Goal: Transaction & Acquisition: Subscribe to service/newsletter

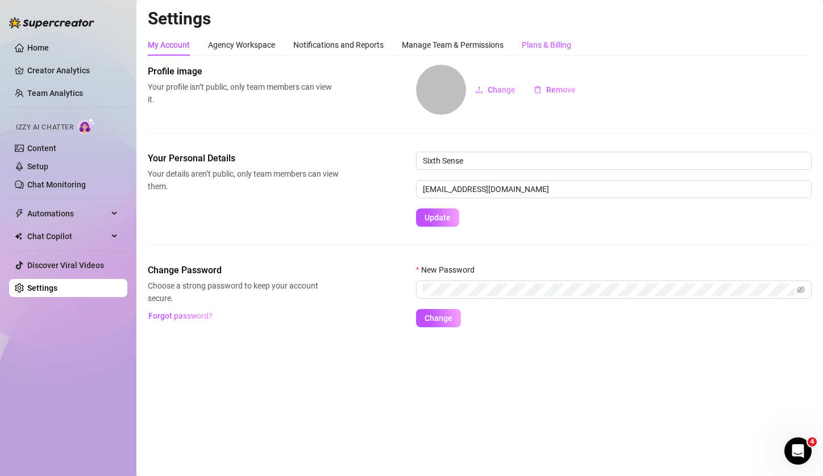
click at [549, 44] on div "Plans & Billing" at bounding box center [546, 45] width 49 height 12
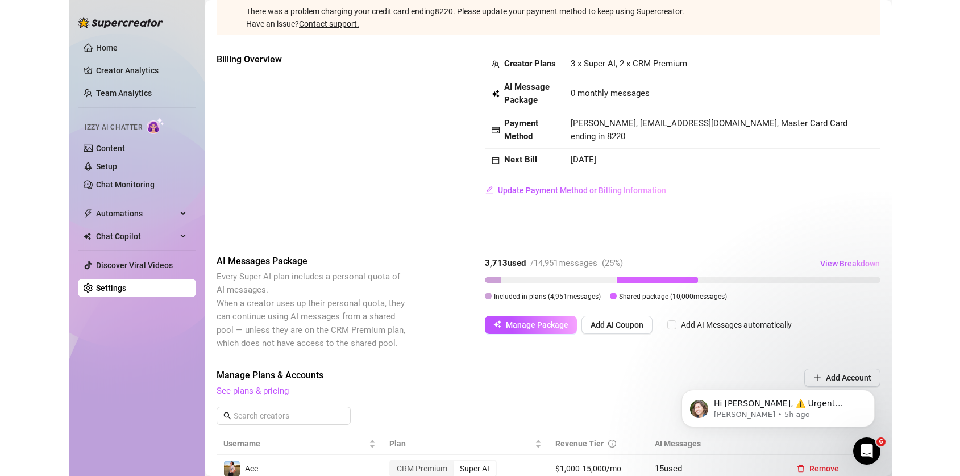
scroll to position [86, 0]
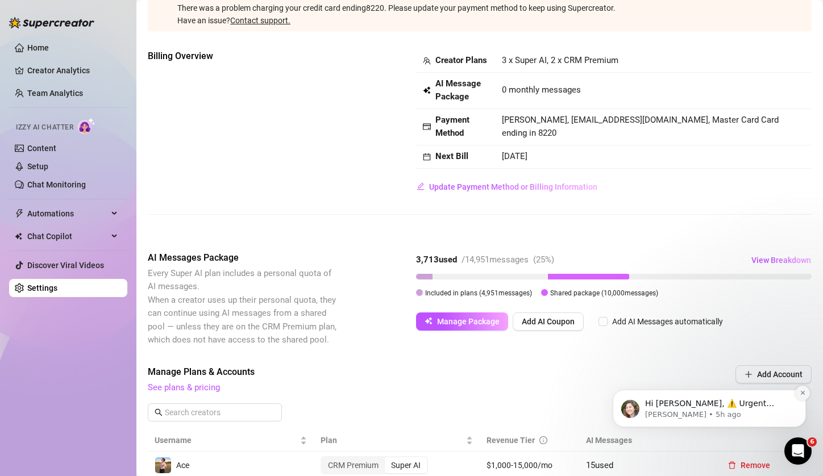
click at [799, 393] on icon "Dismiss notification" at bounding box center [802, 393] width 6 height 6
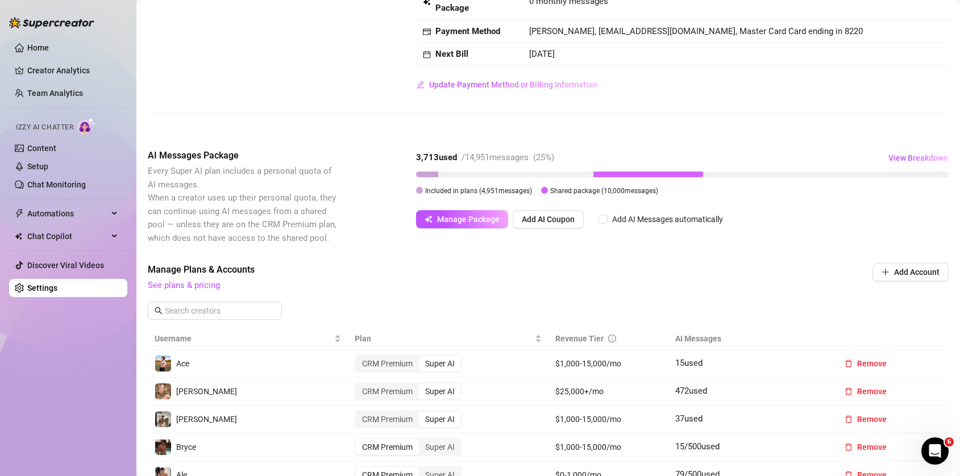
scroll to position [299, 0]
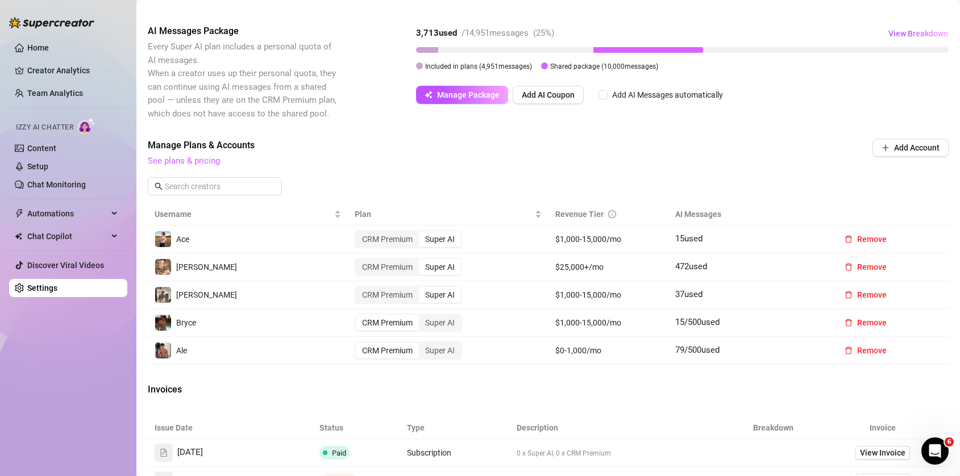
click at [202, 163] on link "See plans & pricing" at bounding box center [184, 161] width 72 height 10
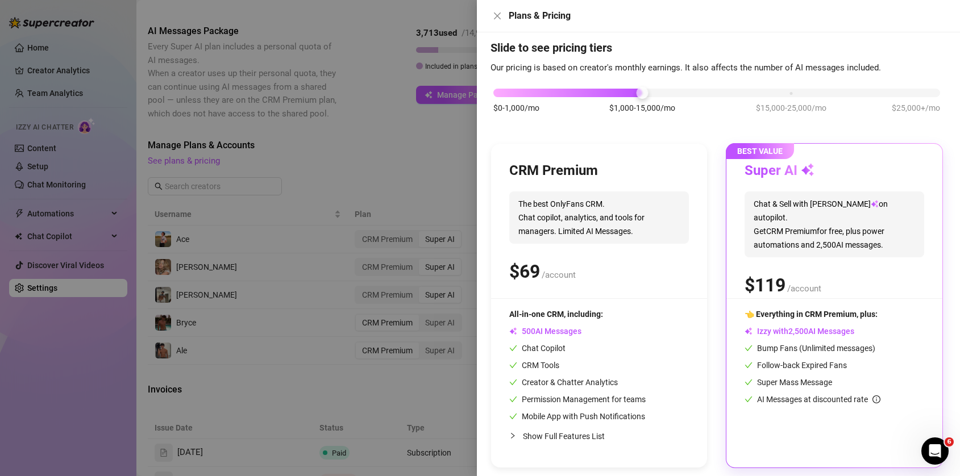
scroll to position [27, 0]
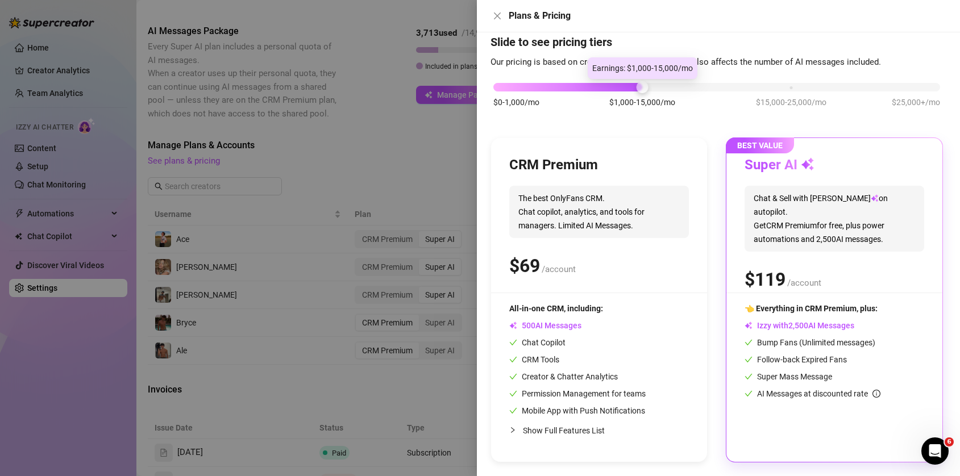
drag, startPoint x: 631, startPoint y: 89, endPoint x: 604, endPoint y: 93, distance: 26.9
click at [604, 93] on div "$0-1,000/mo $1,000-15,000/mo $15,000-25,000/mo $25,000+/mo" at bounding box center [716, 101] width 452 height 64
click at [606, 88] on div at bounding box center [567, 87] width 149 height 9
drag, startPoint x: 634, startPoint y: 84, endPoint x: 573, endPoint y: 86, distance: 60.9
click at [577, 86] on div "$0-1,000/mo $1,000-15,000/mo $15,000-25,000/mo $25,000+/mo" at bounding box center [716, 84] width 447 height 7
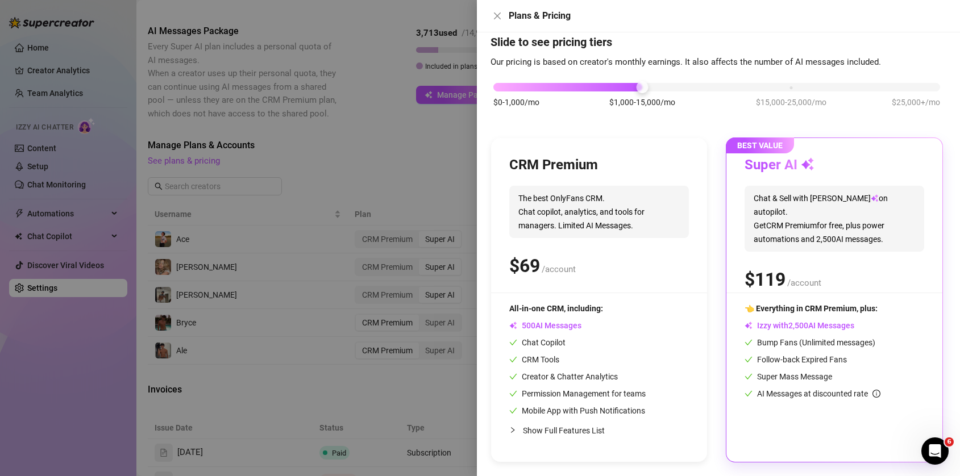
drag, startPoint x: 573, startPoint y: 86, endPoint x: 581, endPoint y: 86, distance: 8.0
click at [571, 86] on div at bounding box center [567, 87] width 149 height 9
click at [584, 86] on div at bounding box center [567, 87] width 149 height 9
drag, startPoint x: 640, startPoint y: 85, endPoint x: 626, endPoint y: 87, distance: 14.4
click at [608, 87] on div "$0-1,000/mo $1,000-15,000/mo $15,000-25,000/mo $25,000+/mo" at bounding box center [716, 84] width 447 height 7
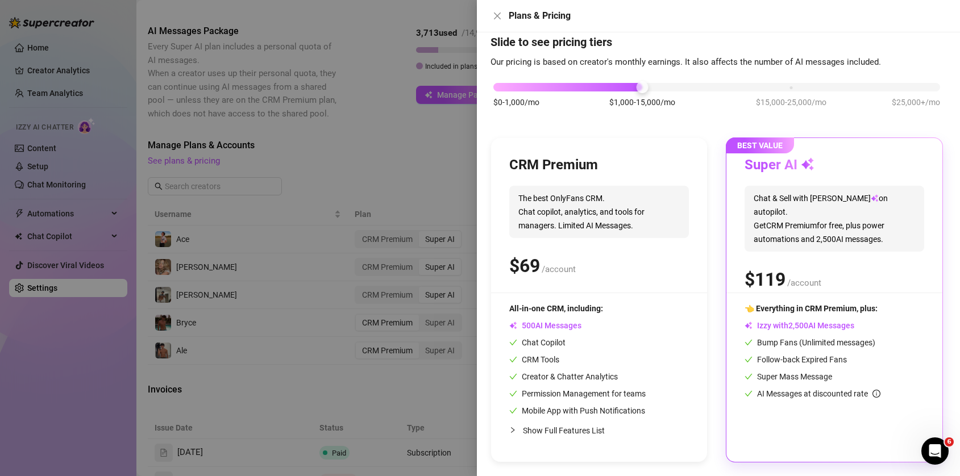
click at [693, 91] on div "$0-1,000/mo $1,000-15,000/mo $15,000-25,000/mo $25,000+/mo" at bounding box center [716, 101] width 452 height 64
click at [694, 88] on div at bounding box center [716, 87] width 447 height 9
drag, startPoint x: 693, startPoint y: 87, endPoint x: 664, endPoint y: 89, distance: 29.6
click at [667, 89] on div at bounding box center [716, 87] width 447 height 9
drag, startPoint x: 653, startPoint y: 89, endPoint x: 687, endPoint y: 86, distance: 34.2
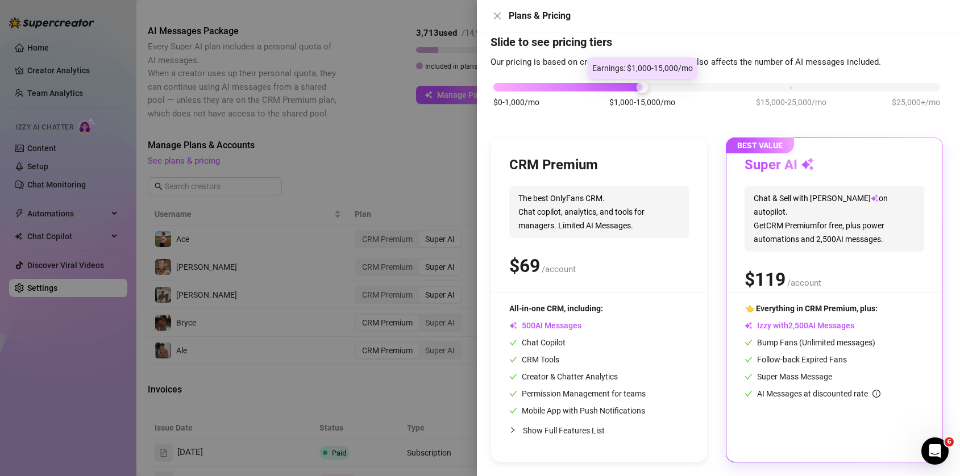
click at [687, 86] on div at bounding box center [716, 87] width 447 height 9
drag, startPoint x: 659, startPoint y: 87, endPoint x: 693, endPoint y: 89, distance: 34.1
click at [698, 87] on div at bounding box center [716, 87] width 447 height 9
click at [444, 137] on div at bounding box center [480, 238] width 960 height 476
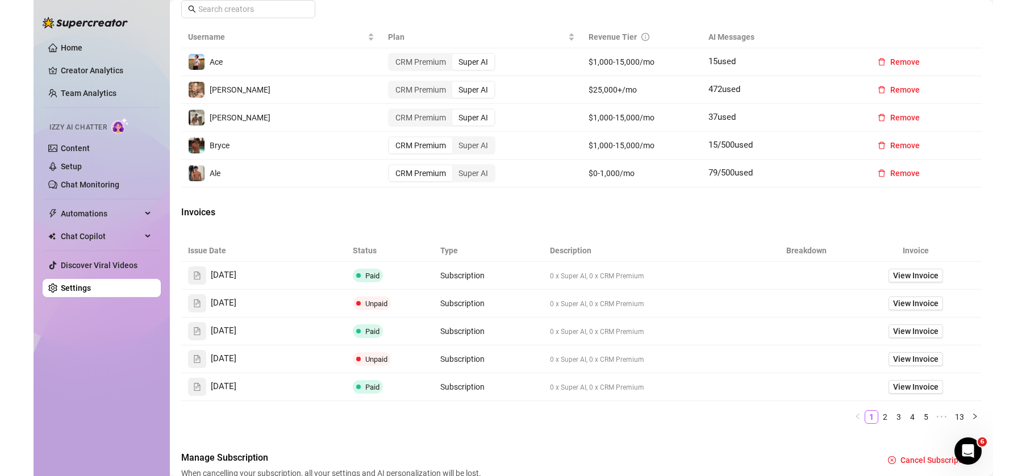
scroll to position [485, 0]
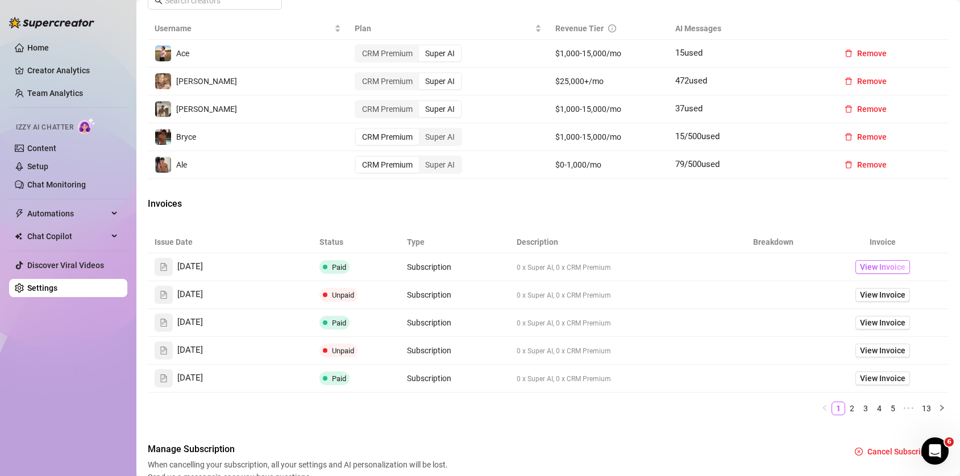
click at [822, 271] on span "View Invoice" at bounding box center [882, 267] width 45 height 12
click at [822, 352] on span "View Invoice" at bounding box center [882, 350] width 45 height 12
click at [822, 325] on span "View Invoice" at bounding box center [882, 322] width 45 height 12
click at [822, 295] on span "View Invoice" at bounding box center [882, 295] width 45 height 12
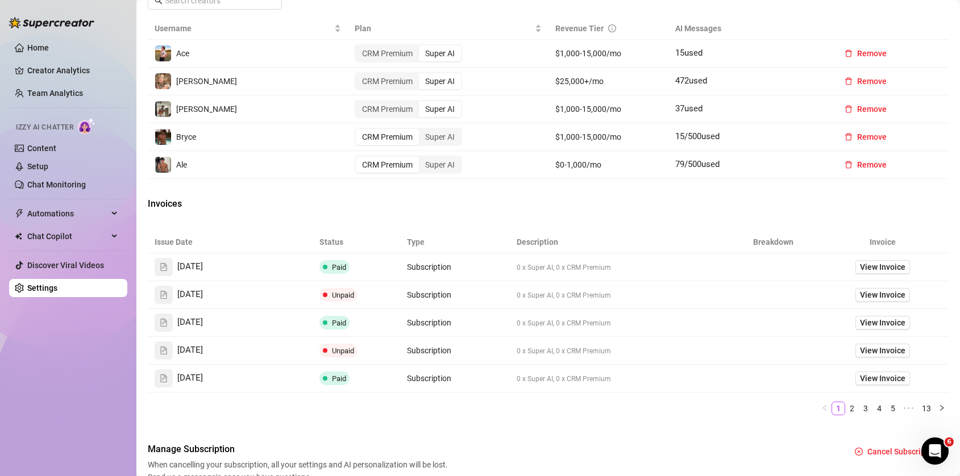
click at [822, 274] on td "View Invoice" at bounding box center [882, 267] width 132 height 28
drag, startPoint x: 874, startPoint y: 271, endPoint x: 867, endPoint y: 271, distance: 6.8
click at [822, 271] on span "View Invoice" at bounding box center [882, 267] width 45 height 12
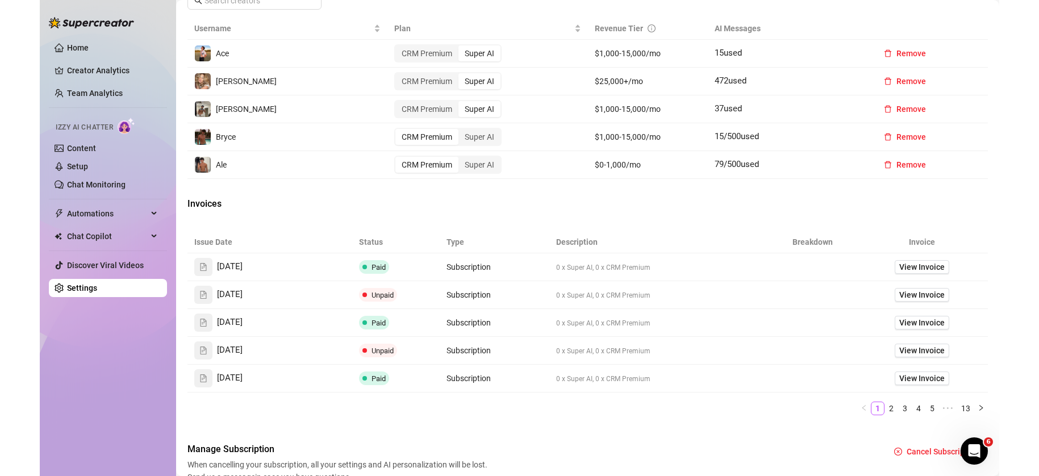
scroll to position [472, 0]
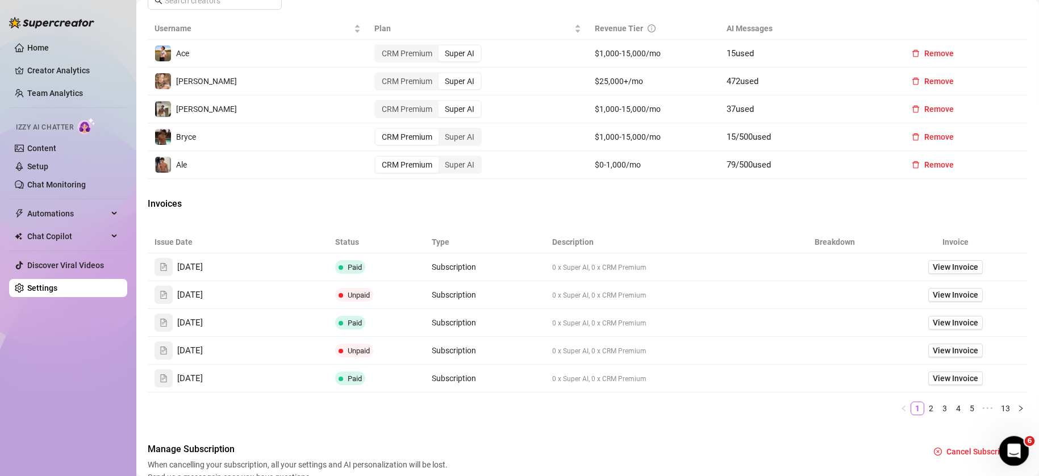
click at [822, 447] on div "Open Intercom Messenger" at bounding box center [1012, 449] width 37 height 37
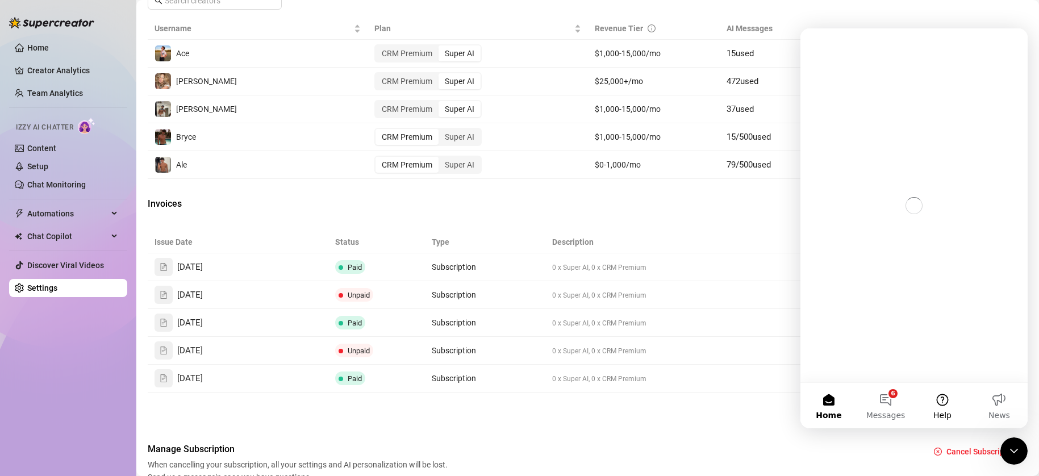
scroll to position [0, 0]
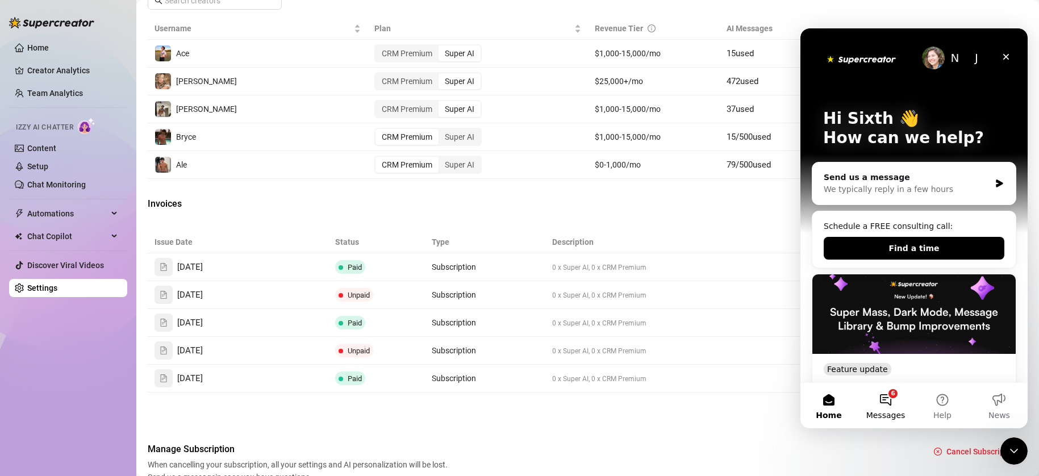
click at [822, 399] on button "6 Messages" at bounding box center [885, 405] width 57 height 45
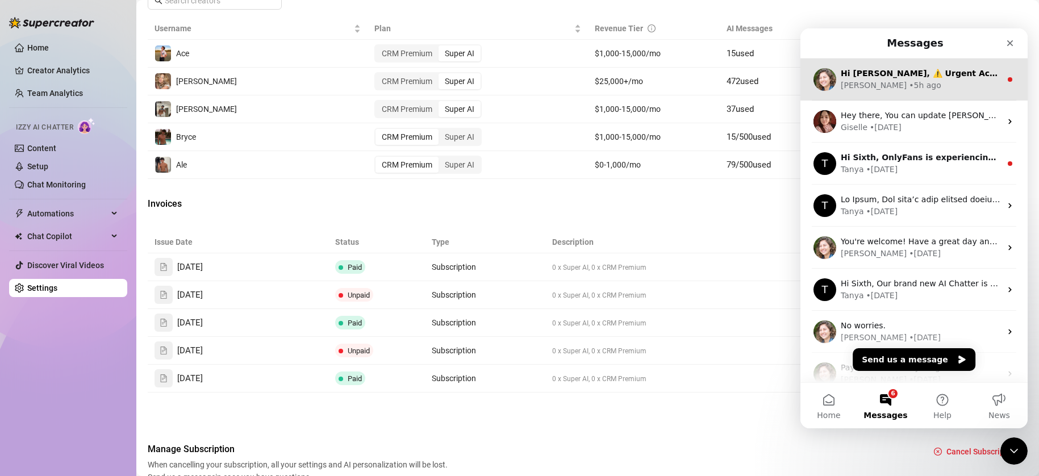
click at [822, 84] on div "[PERSON_NAME] • 5h ago" at bounding box center [921, 86] width 160 height 12
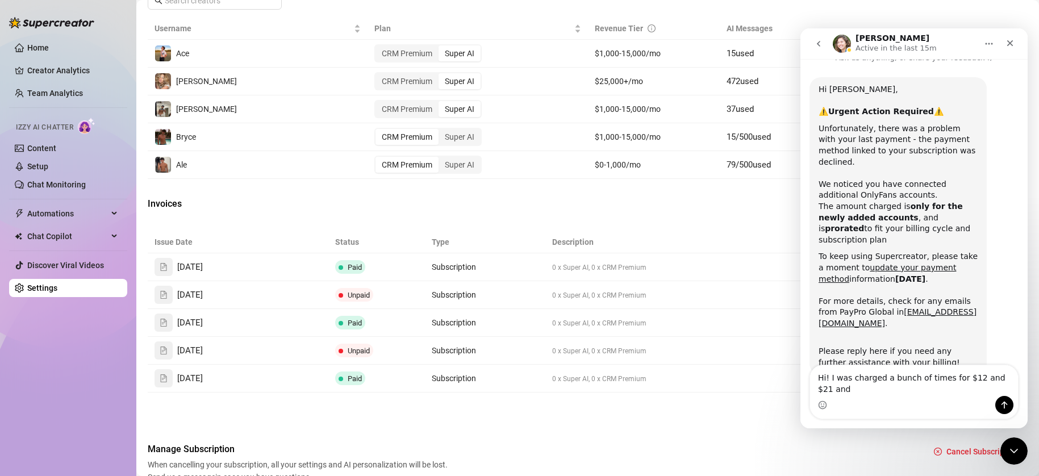
scroll to position [28, 0]
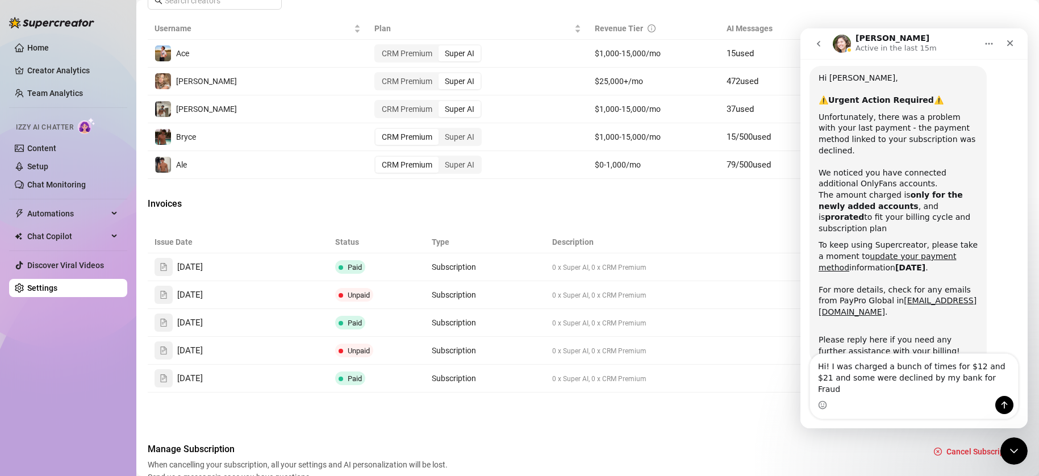
type textarea "Hi! I was charged a bunch of times for $12 and $21 and some were declined by my…"
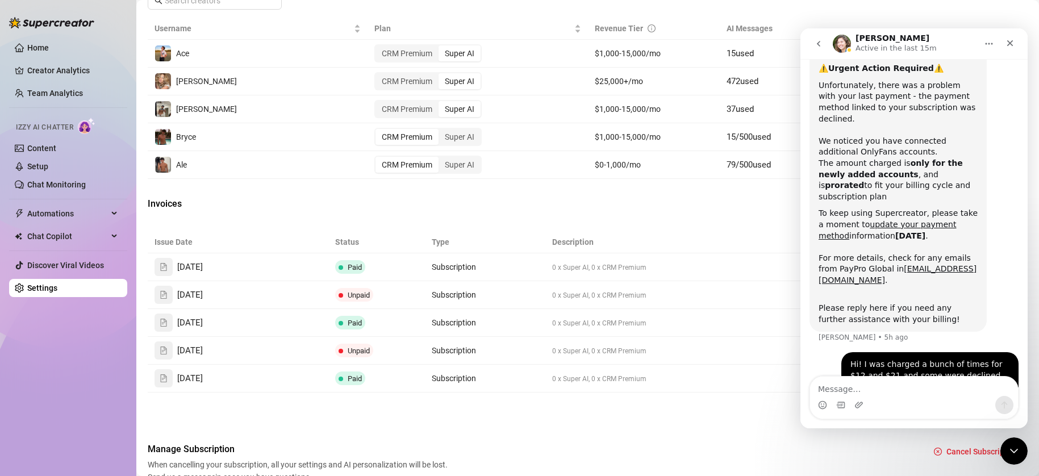
scroll to position [73, 0]
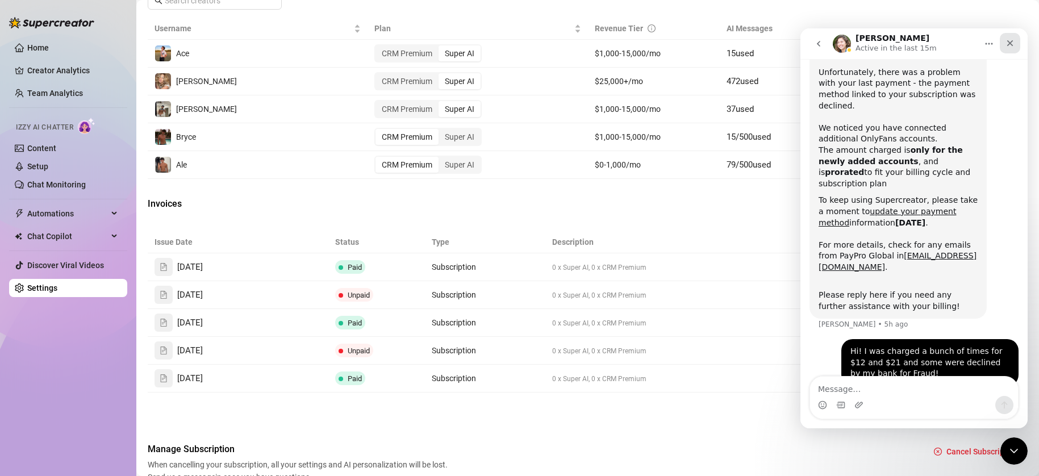
click at [822, 37] on div "Close" at bounding box center [1010, 43] width 20 height 20
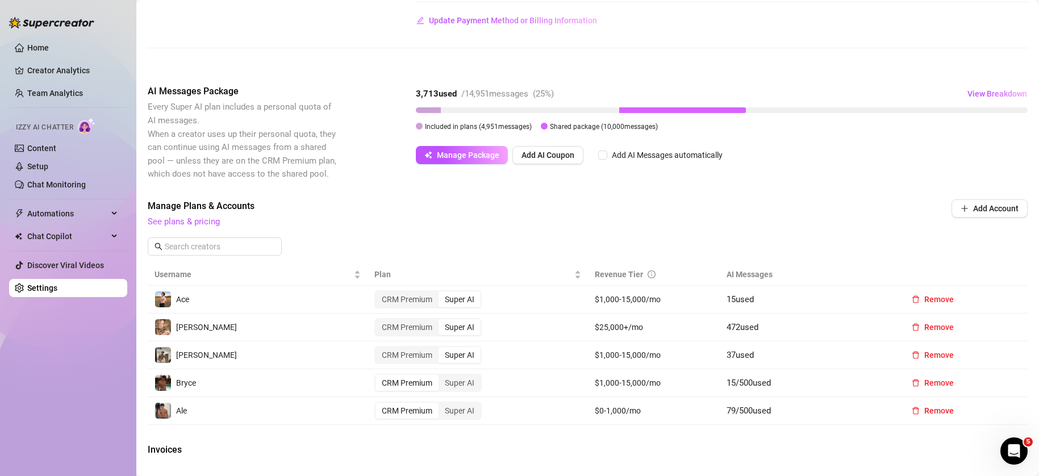
scroll to position [220, 0]
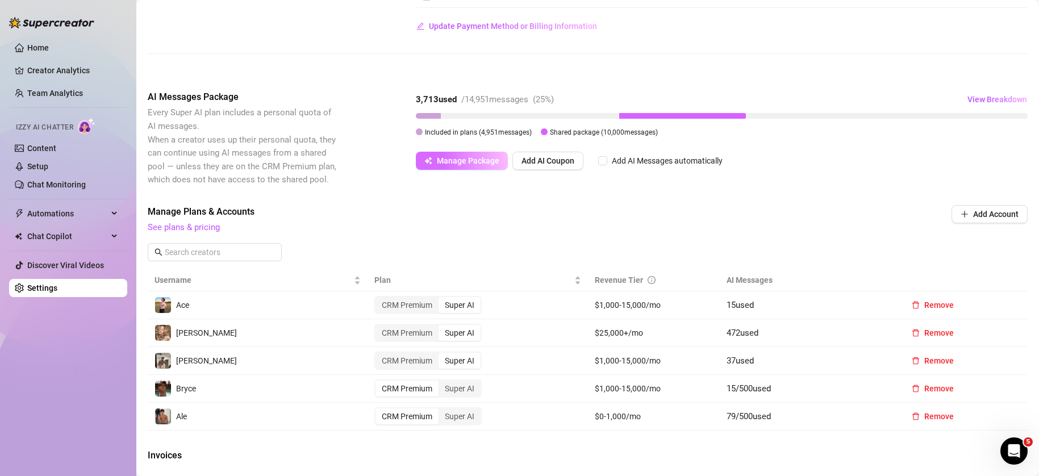
click at [482, 157] on span "Manage Package" at bounding box center [468, 160] width 62 height 9
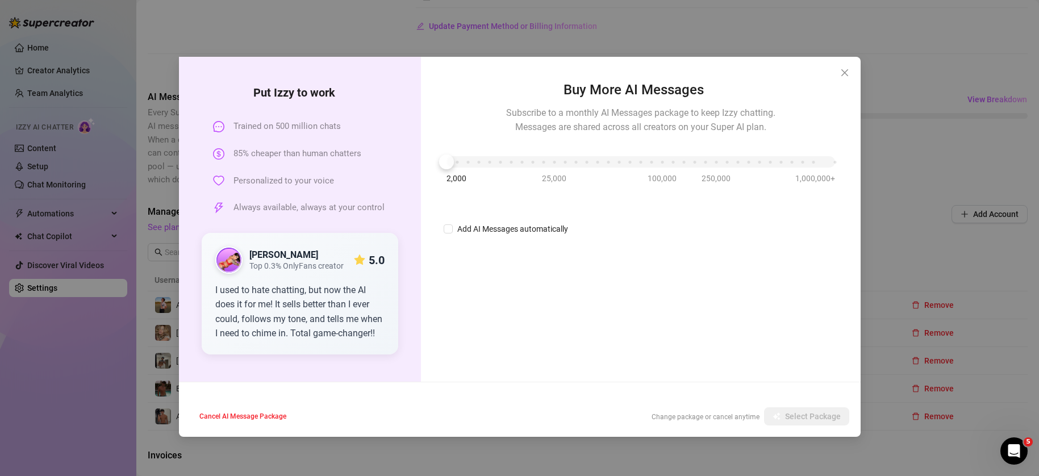
click at [453, 237] on div "Buy More AI Messages Subscribe to a monthly AI Messages package to keep Izzy ch…" at bounding box center [640, 219] width 439 height 325
click at [444, 224] on input "Add AI Messages automatically" at bounding box center [448, 228] width 9 height 9
click at [446, 227] on input "Add AI Messages automatically" at bounding box center [448, 228] width 9 height 9
checkbox input "false"
drag, startPoint x: 854, startPoint y: 77, endPoint x: 849, endPoint y: 77, distance: 5.7
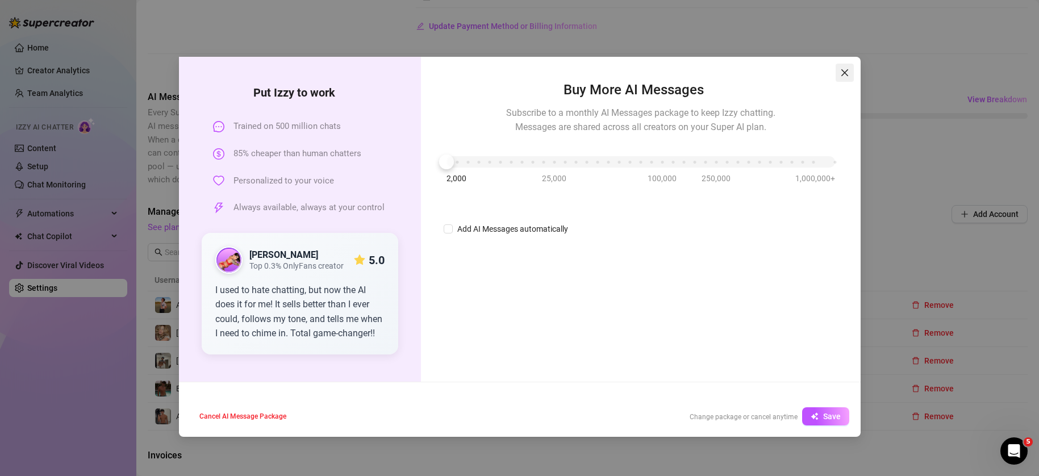
click at [822, 77] on div "Buy More AI Messages Subscribe to a monthly AI Messages package to keep Izzy ch…" at bounding box center [640, 219] width 439 height 325
click at [822, 77] on button "Close" at bounding box center [845, 73] width 18 height 18
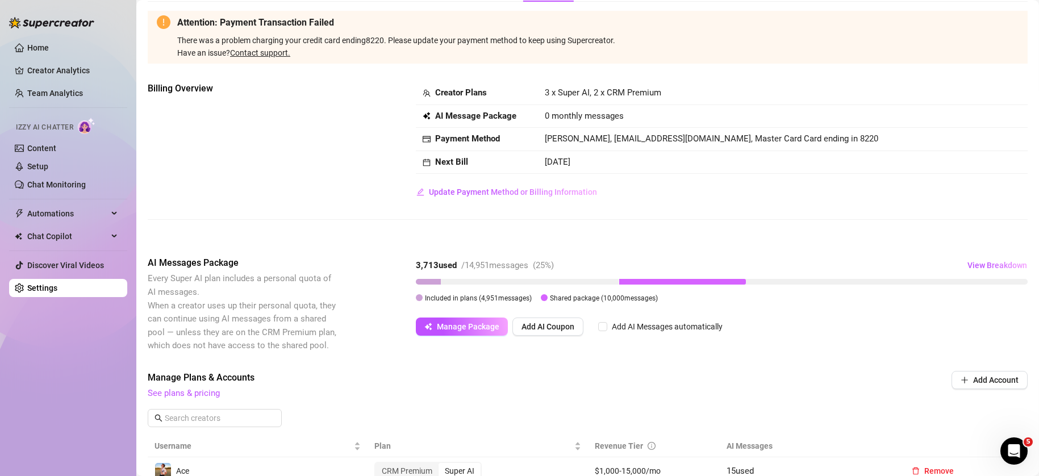
scroll to position [0, 0]
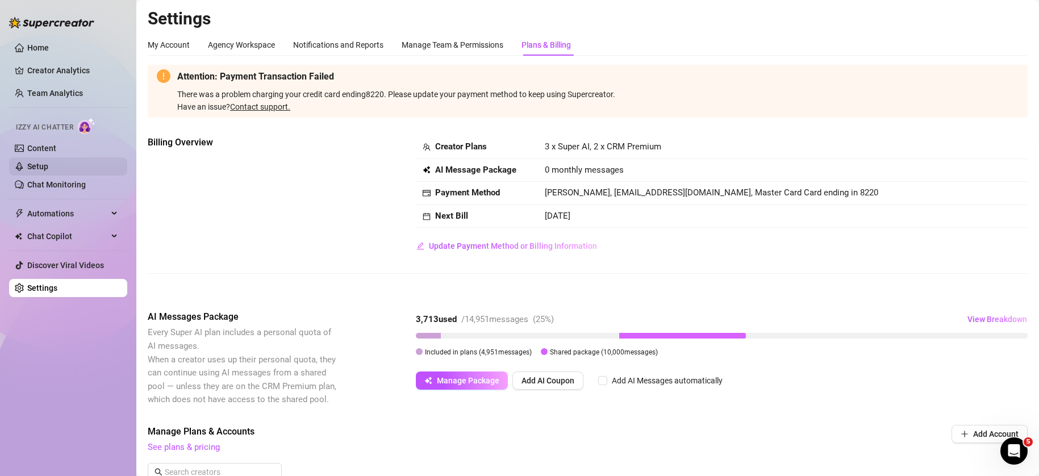
click at [48, 169] on link "Setup" at bounding box center [37, 166] width 21 height 9
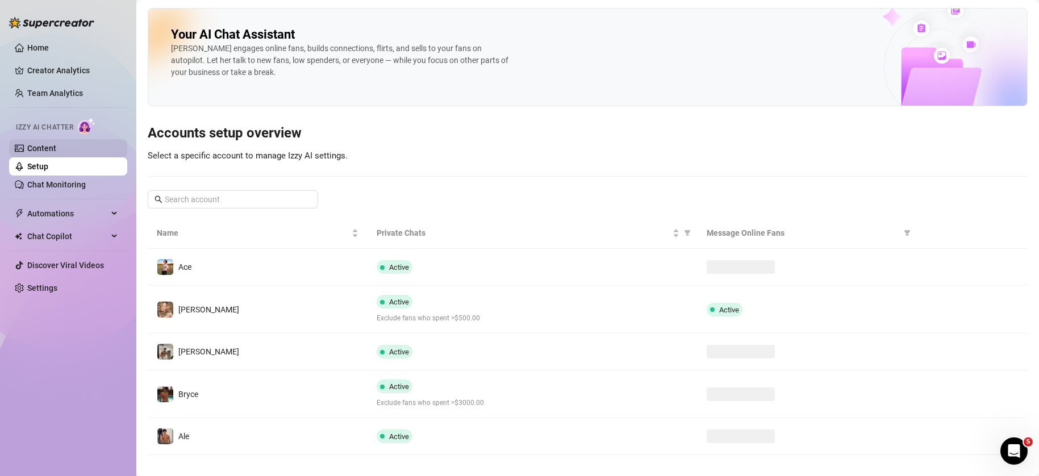
click at [56, 152] on link "Content" at bounding box center [41, 148] width 29 height 9
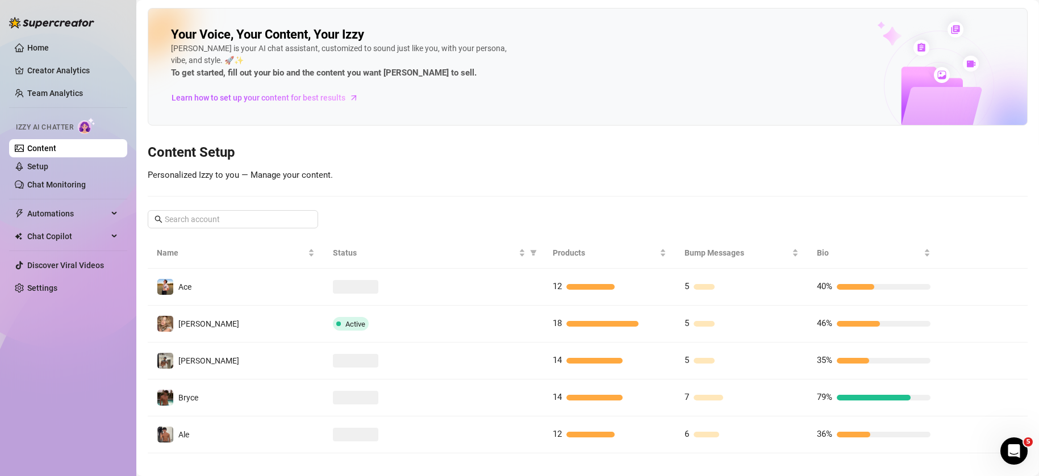
click at [69, 194] on ul "Home Creator Analytics Team Analytics Izzy AI Chatter Content Setup Chat Monito…" at bounding box center [68, 168] width 118 height 268
click at [77, 189] on link "Chat Monitoring" at bounding box center [56, 184] width 59 height 9
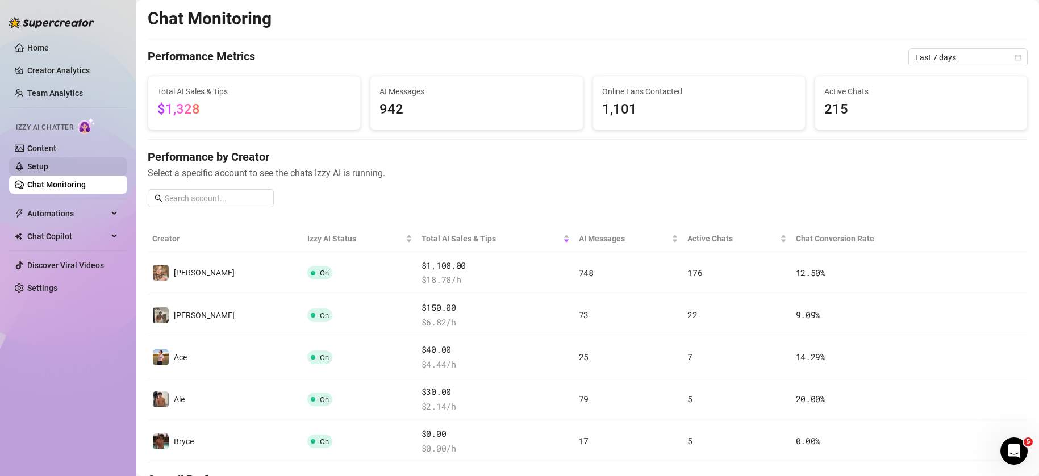
click at [56, 153] on link "Content" at bounding box center [41, 148] width 29 height 9
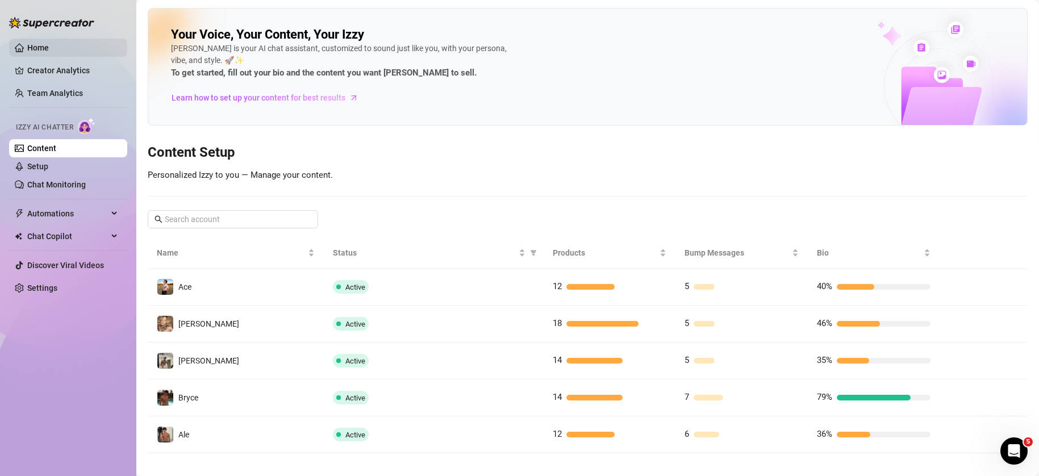
click at [49, 52] on link "Home" at bounding box center [38, 47] width 22 height 9
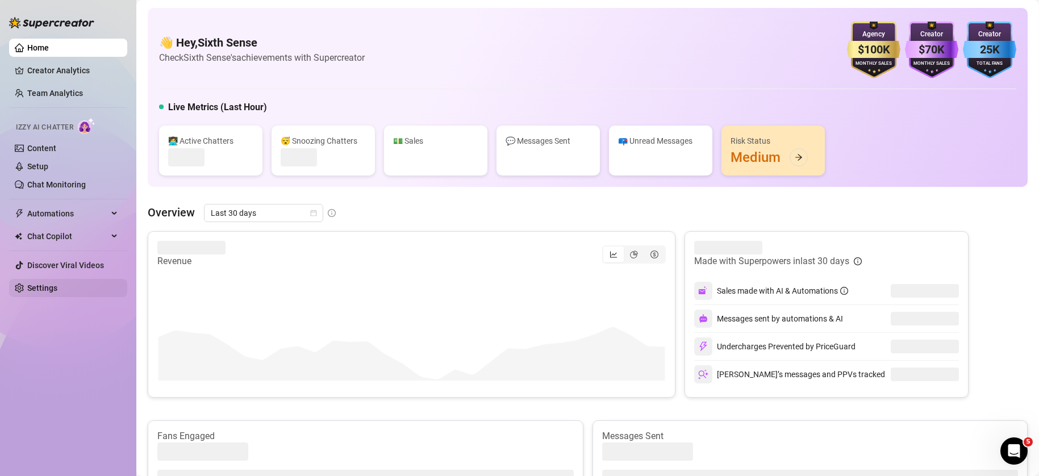
click at [50, 290] on link "Settings" at bounding box center [42, 288] width 30 height 9
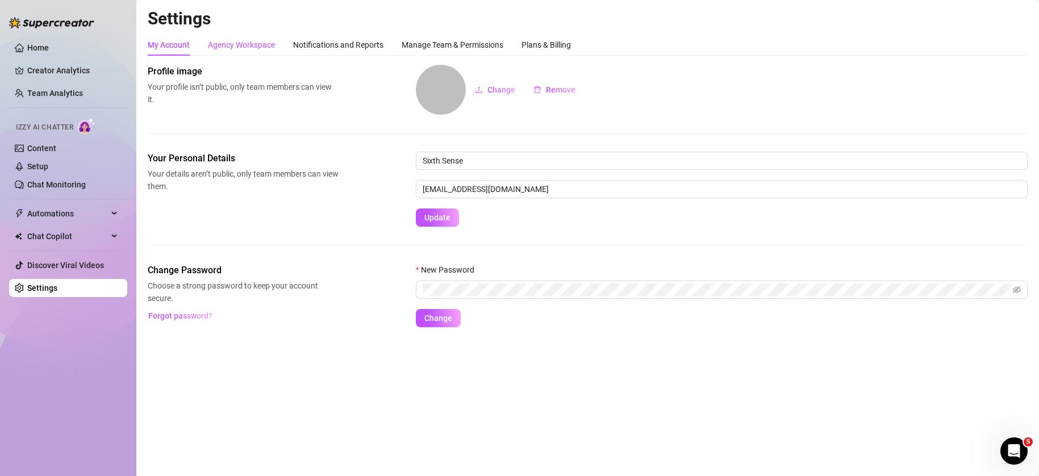
drag, startPoint x: 245, startPoint y: 38, endPoint x: 262, endPoint y: 41, distance: 16.7
click at [246, 39] on div "Agency Workspace" at bounding box center [241, 45] width 67 height 12
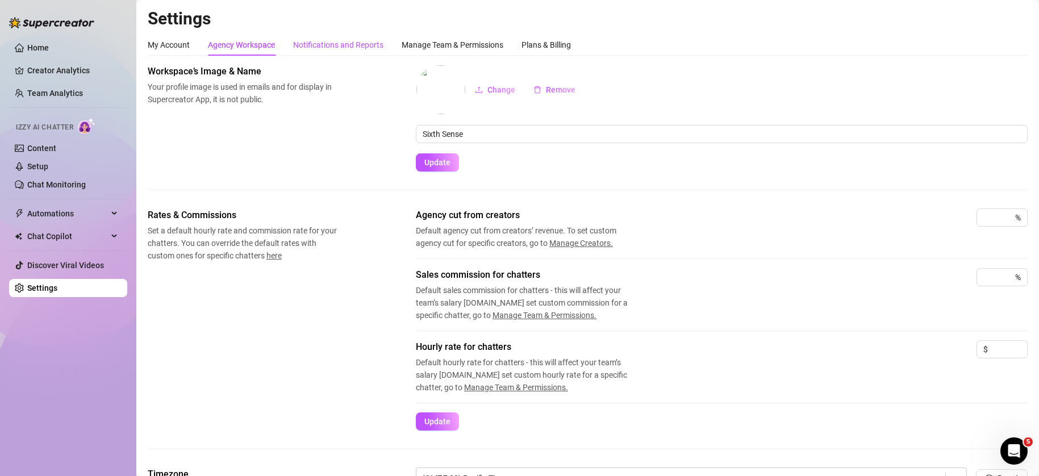
click at [310, 43] on div "Notifications and Reports" at bounding box center [338, 45] width 90 height 12
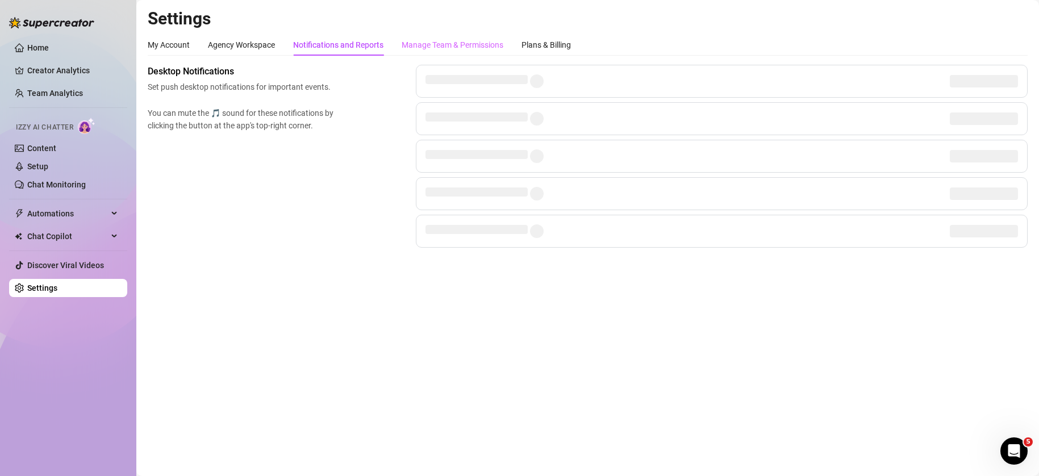
drag, startPoint x: 394, startPoint y: 44, endPoint x: 402, endPoint y: 48, distance: 8.7
click at [395, 44] on div "My Account Agency Workspace Notifications and Reports Manage Team & Permissions…" at bounding box center [359, 45] width 423 height 22
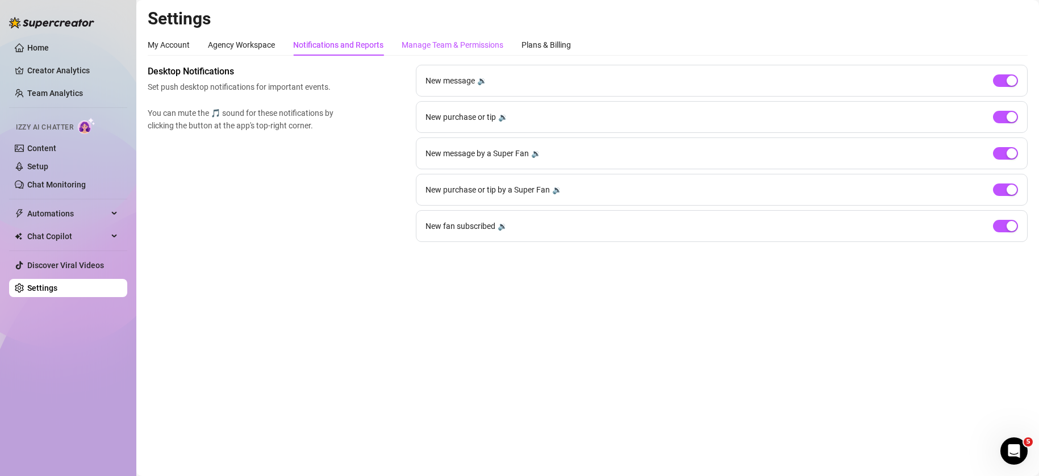
click at [418, 46] on div "Manage Team & Permissions" at bounding box center [453, 45] width 102 height 12
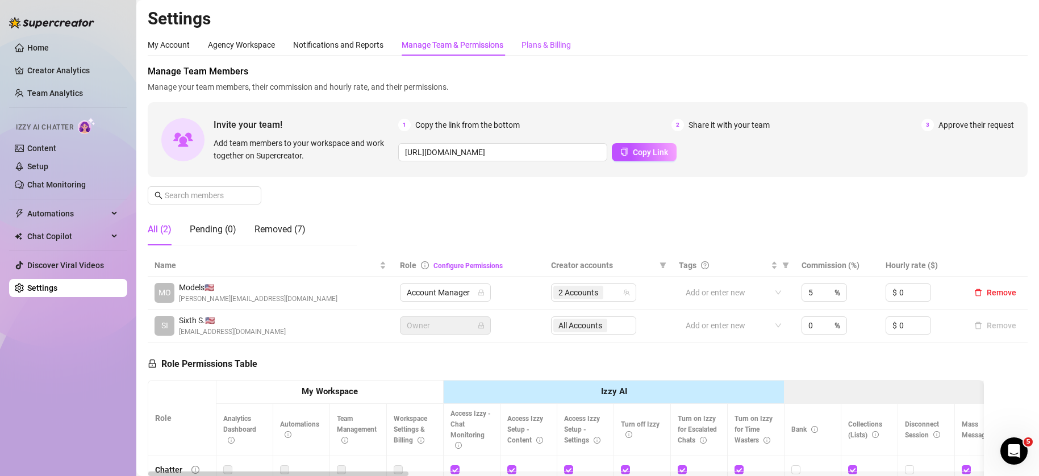
click at [545, 50] on div "Plans & Billing" at bounding box center [546, 45] width 49 height 12
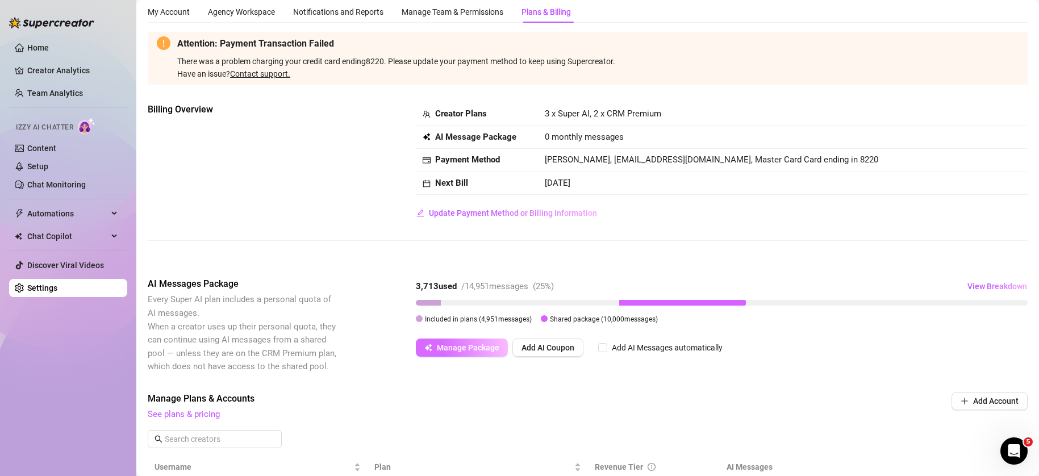
scroll to position [31, 0]
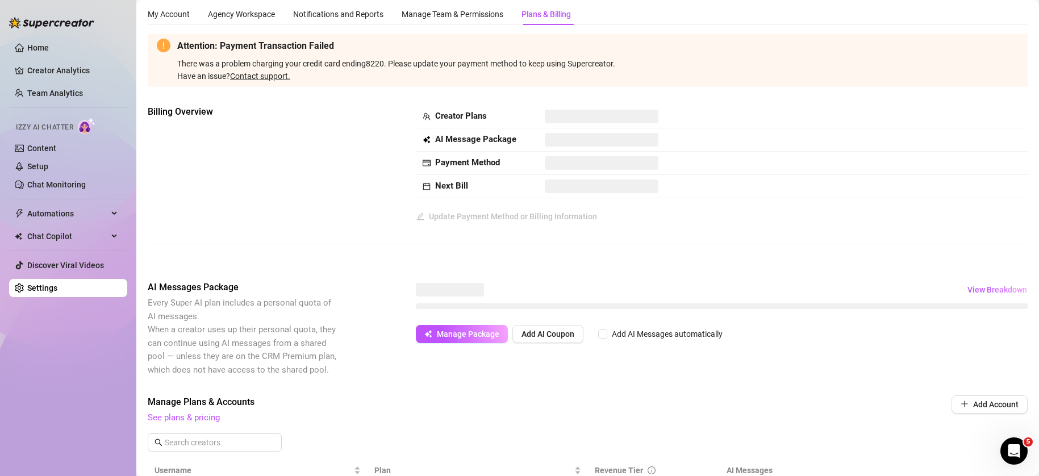
click at [472, 347] on div "AI Messages Package Every Super AI plan includes a personal quota of AI message…" at bounding box center [588, 329] width 880 height 96
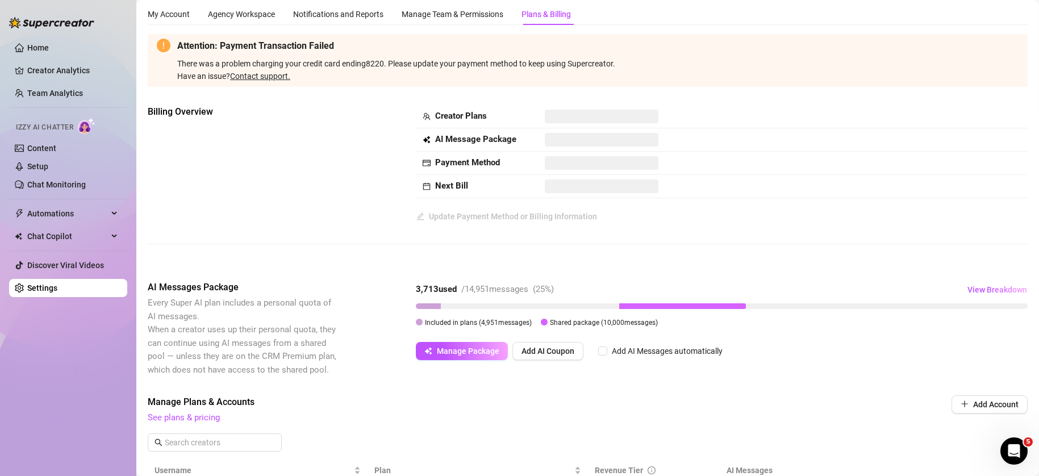
click at [477, 332] on div "3,713 used / 14,951 messages ( 25 %) View Breakdown Included in plans ( 4,951 m…" at bounding box center [722, 307] width 612 height 52
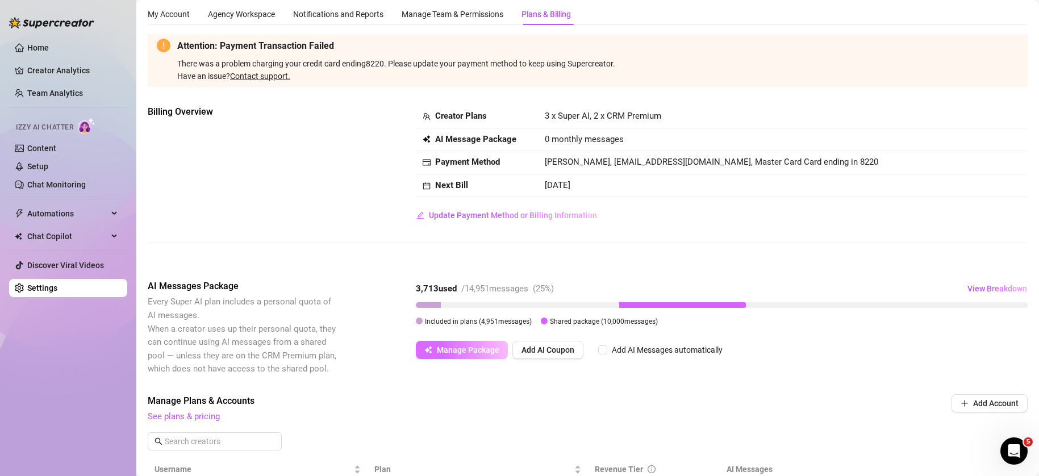
click at [476, 345] on span "Manage Package" at bounding box center [468, 349] width 62 height 9
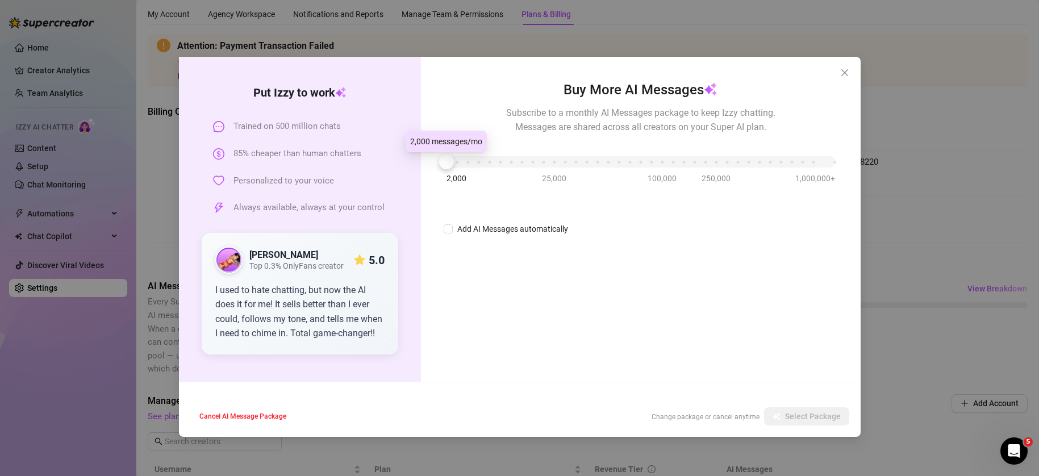
drag, startPoint x: 448, startPoint y: 164, endPoint x: 419, endPoint y: 165, distance: 28.4
click at [419, 165] on div "Put [PERSON_NAME] to work Trained on 500 million chats 85% cheaper than human c…" at bounding box center [520, 219] width 682 height 325
click at [477, 164] on div "Buy More AI Messages Subscribe to a monthly AI Messages package to keep Izzy ch…" at bounding box center [641, 158] width 394 height 156
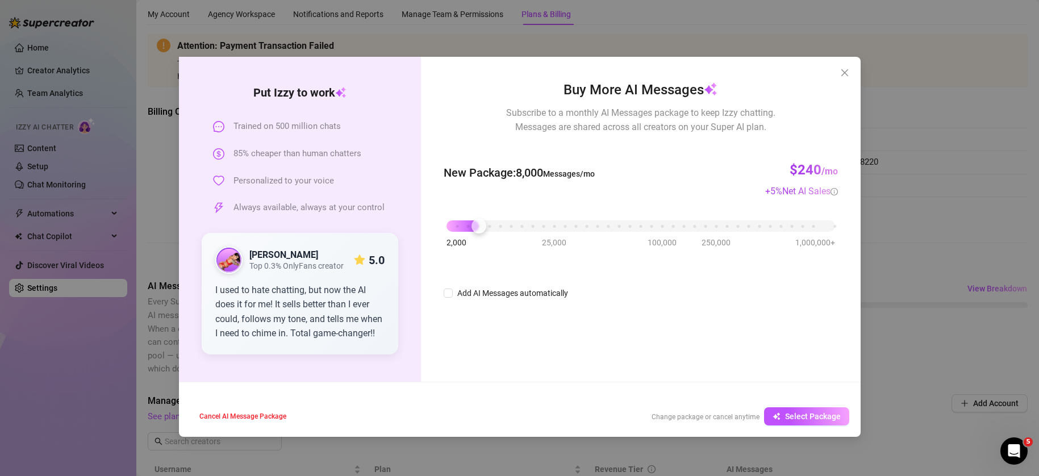
drag, startPoint x: 695, startPoint y: 417, endPoint x: 702, endPoint y: 416, distance: 6.4
click at [696, 417] on span "Change package or cancel anytime" at bounding box center [706, 417] width 108 height 8
click at [822, 73] on icon "close" at bounding box center [844, 72] width 9 height 9
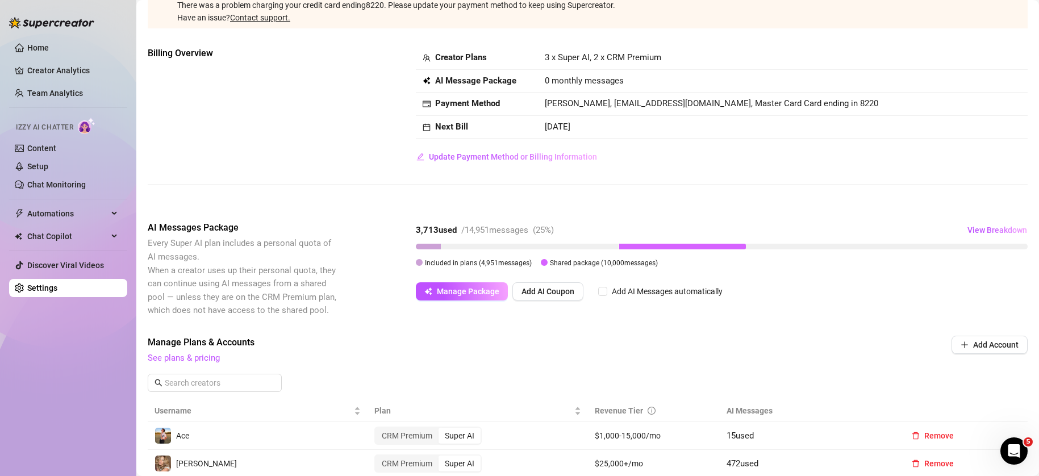
scroll to position [97, 0]
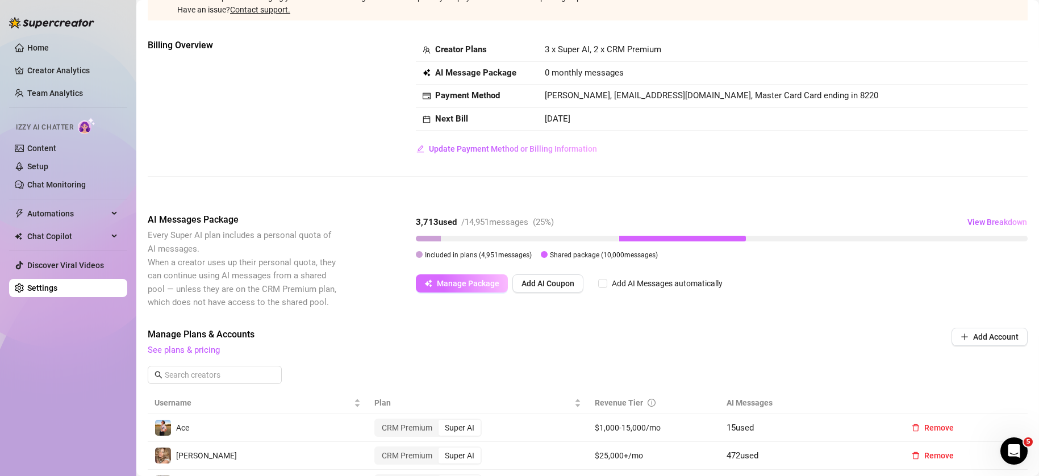
click at [444, 280] on span "Manage Package" at bounding box center [468, 283] width 62 height 9
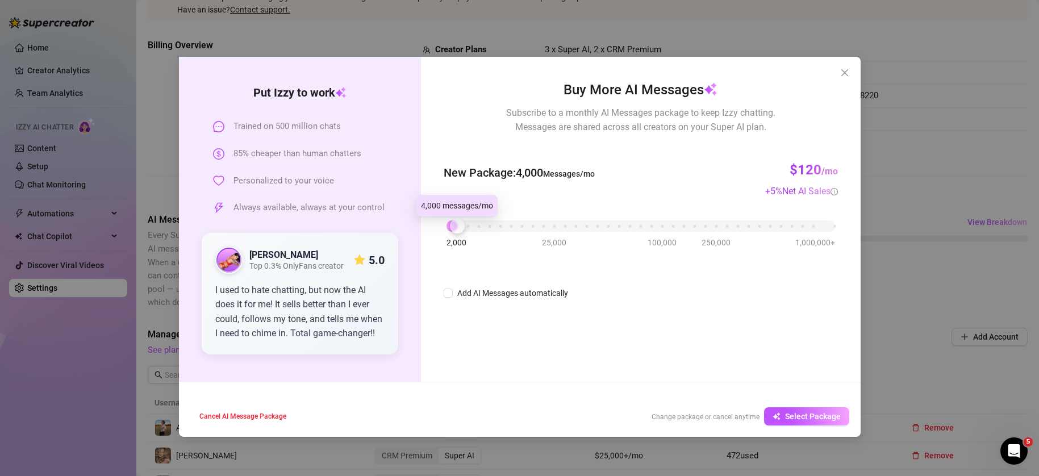
drag, startPoint x: 447, startPoint y: 162, endPoint x: 457, endPoint y: 162, distance: 9.7
click at [457, 162] on div "Buy More AI Messages Subscribe to a monthly AI Messages package to keep Izzy ch…" at bounding box center [641, 190] width 394 height 220
click at [822, 78] on button "Close" at bounding box center [845, 73] width 18 height 18
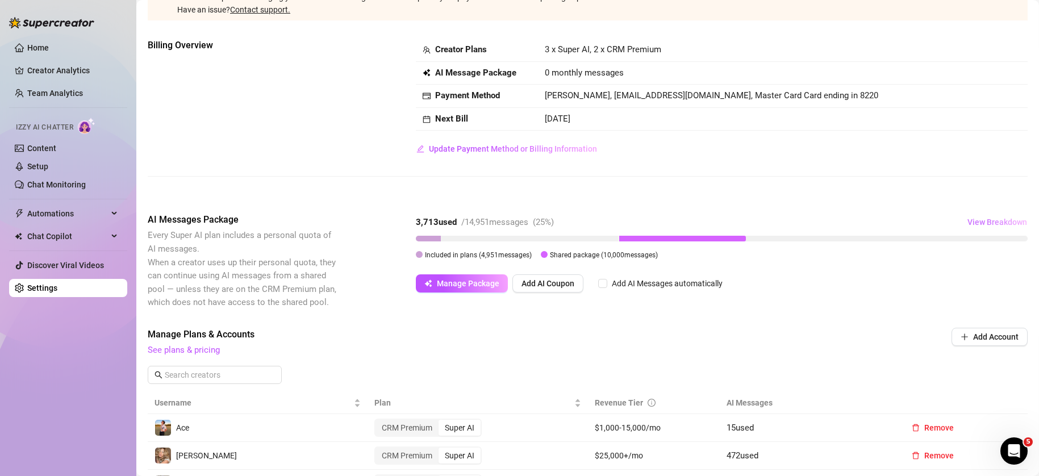
click at [822, 222] on span "View Breakdown" at bounding box center [998, 222] width 60 height 9
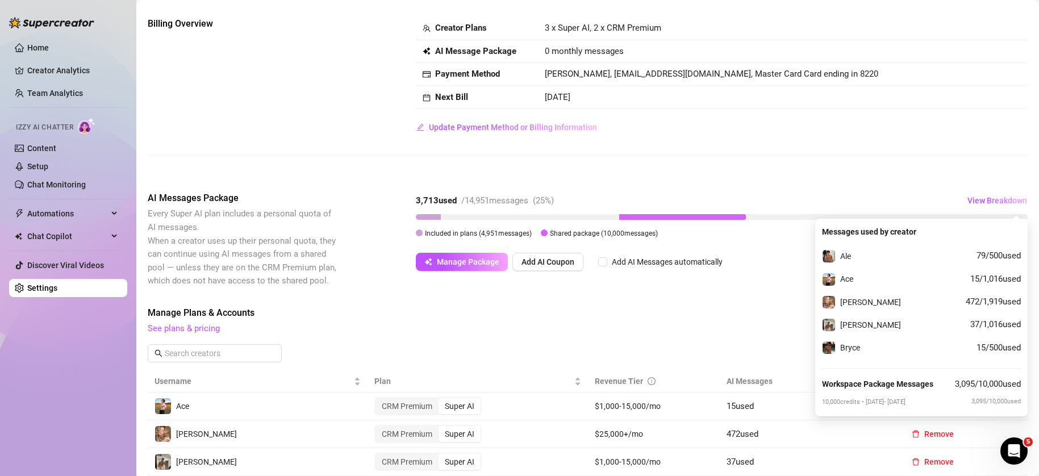
scroll to position [120, 0]
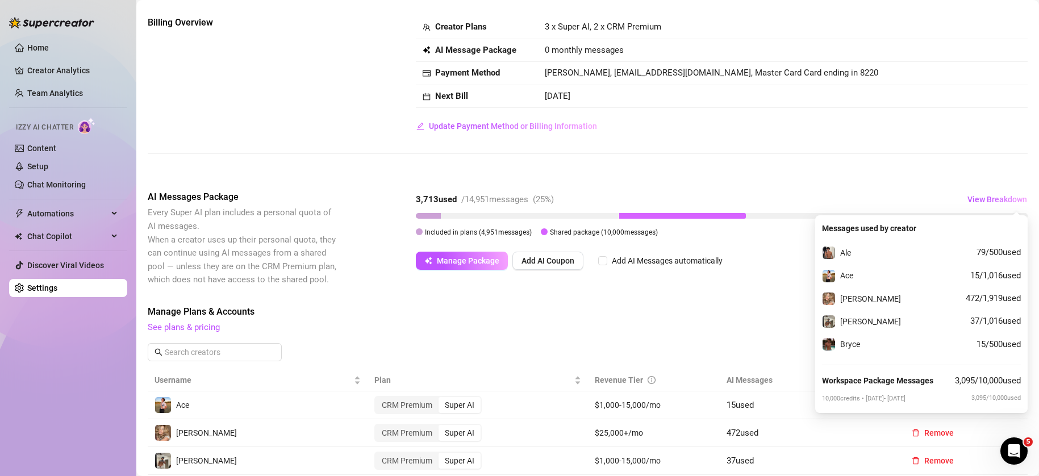
click at [630, 305] on span "Manage Plans & Accounts" at bounding box center [511, 312] width 727 height 14
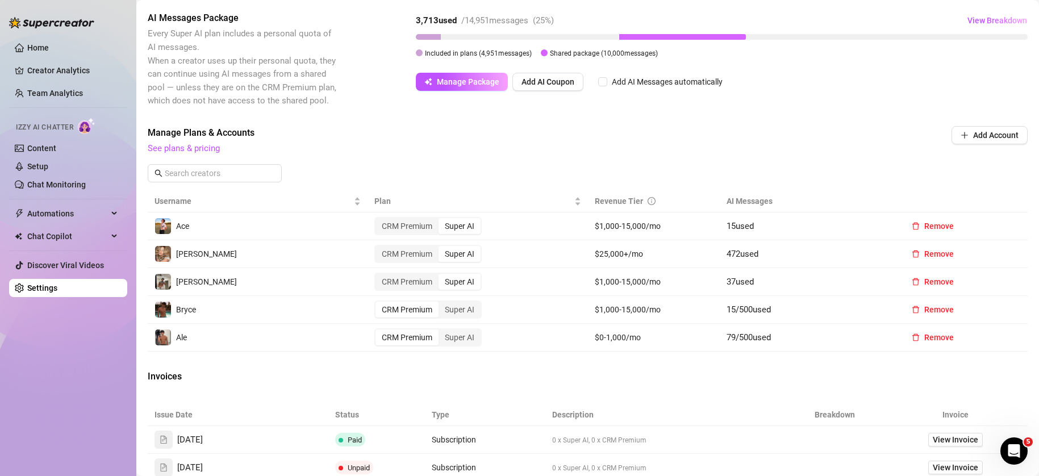
scroll to position [331, 0]
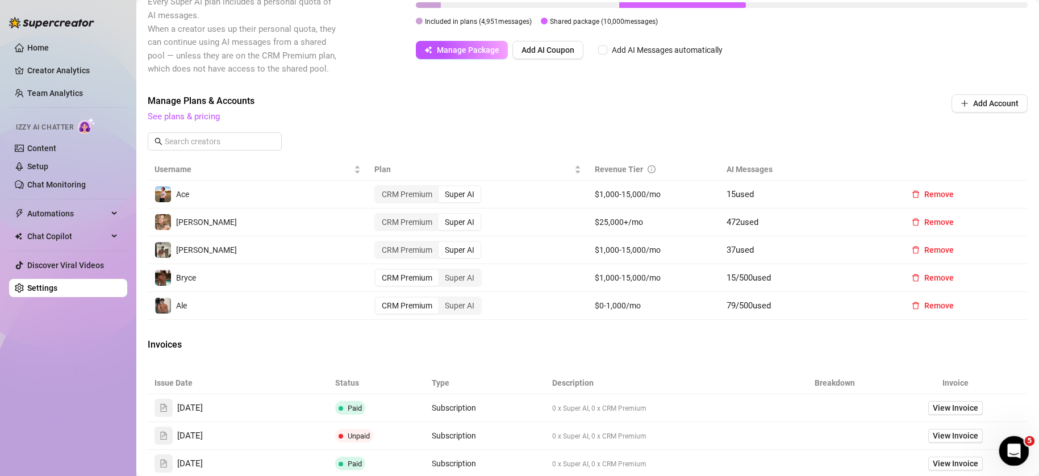
click at [822, 456] on icon "Open Intercom Messenger" at bounding box center [1012, 449] width 19 height 19
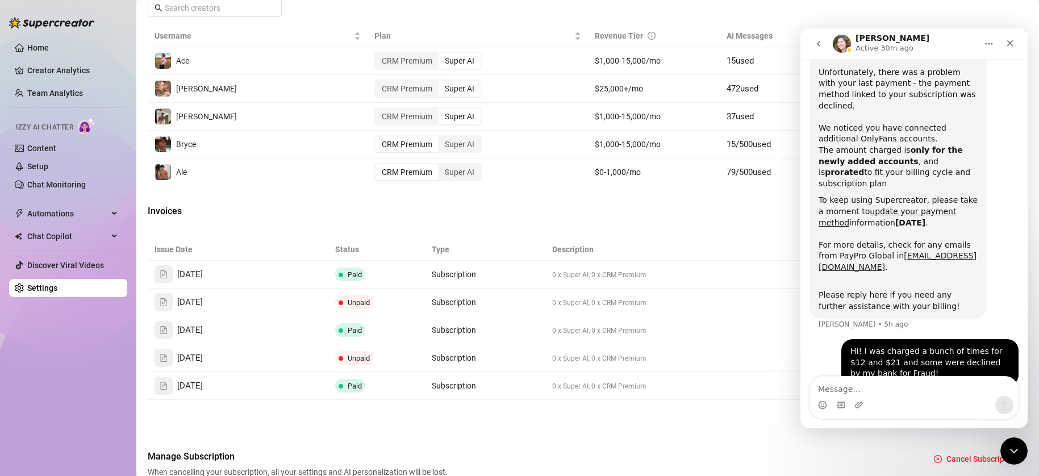
scroll to position [72, 0]
click at [822, 43] on div "Close" at bounding box center [1010, 43] width 20 height 20
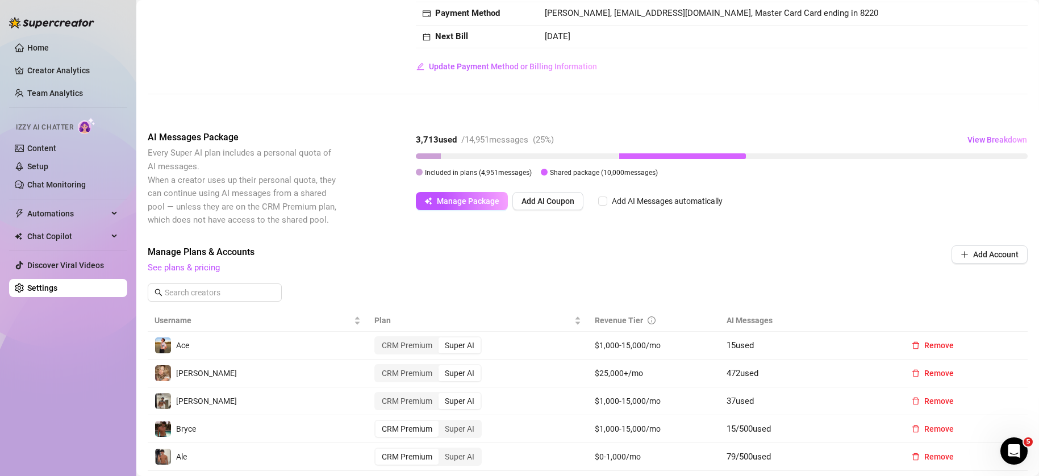
scroll to position [0, 0]
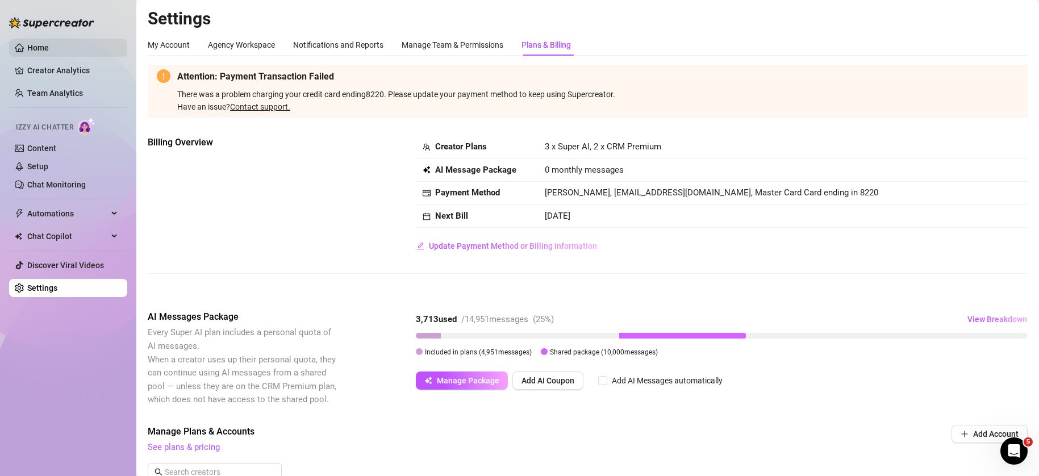
click at [49, 48] on link "Home" at bounding box center [38, 47] width 22 height 9
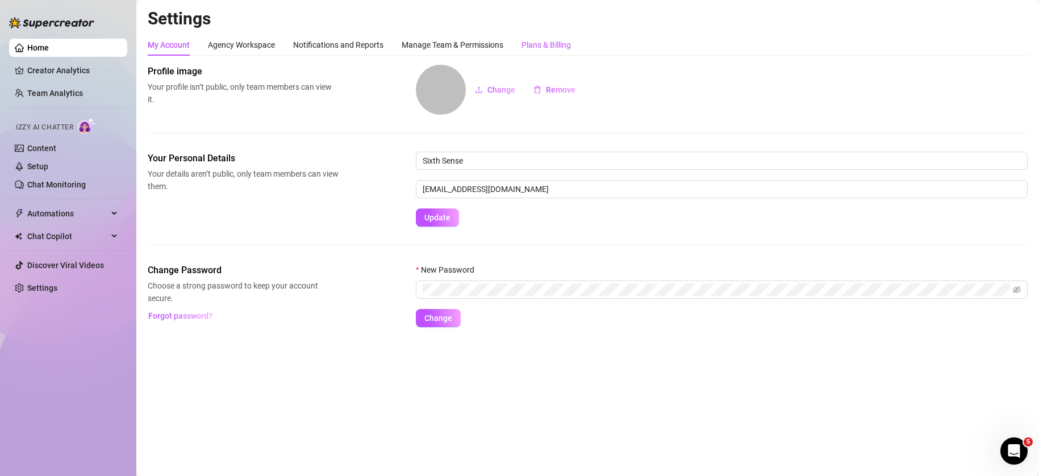
click at [564, 43] on div "Plans & Billing" at bounding box center [546, 45] width 49 height 12
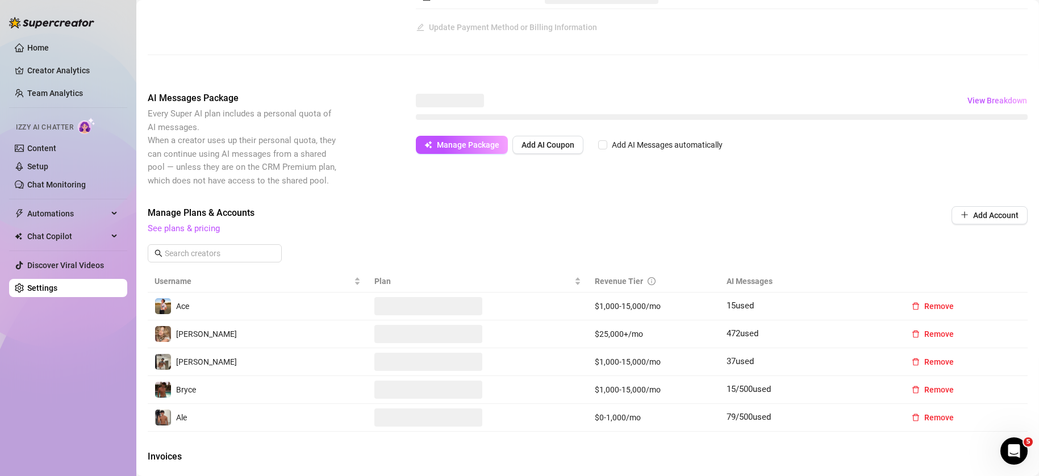
scroll to position [280, 0]
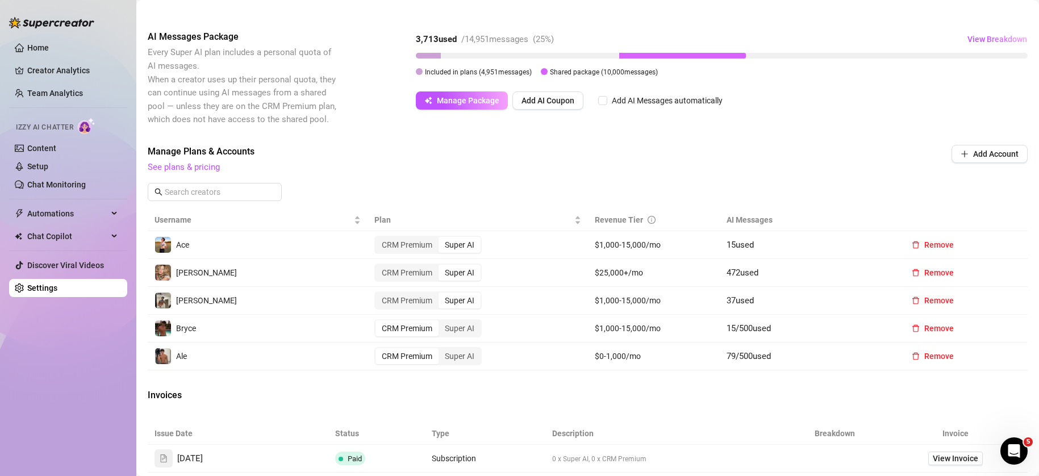
drag, startPoint x: 458, startPoint y: 361, endPoint x: 463, endPoint y: 341, distance: 20.5
click at [461, 356] on div "Super AI" at bounding box center [460, 356] width 42 height 16
click at [465, 336] on div "Super AI" at bounding box center [460, 328] width 42 height 16
click at [463, 354] on div "Super AI" at bounding box center [460, 356] width 42 height 16
click at [441, 350] on input "Super AI" at bounding box center [441, 350] width 0 height 0
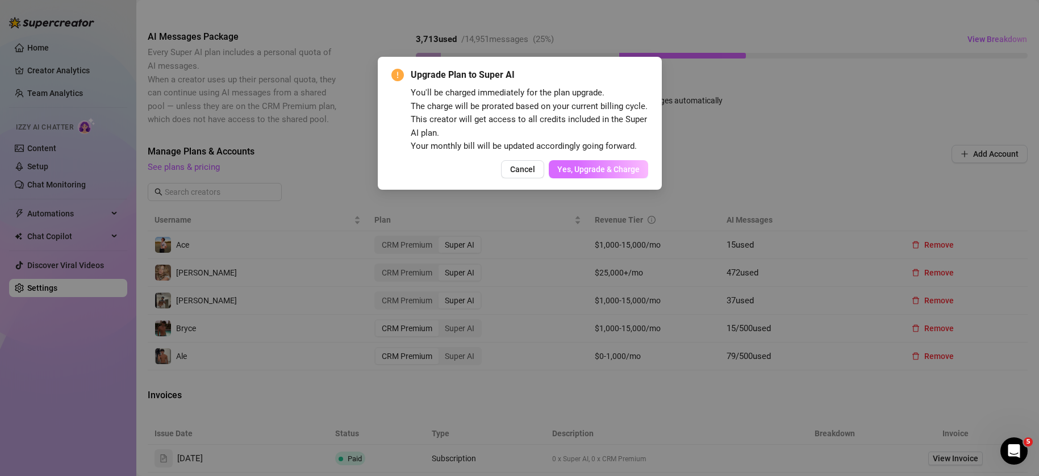
click at [591, 174] on button "Yes, Upgrade & Charge" at bounding box center [598, 169] width 99 height 18
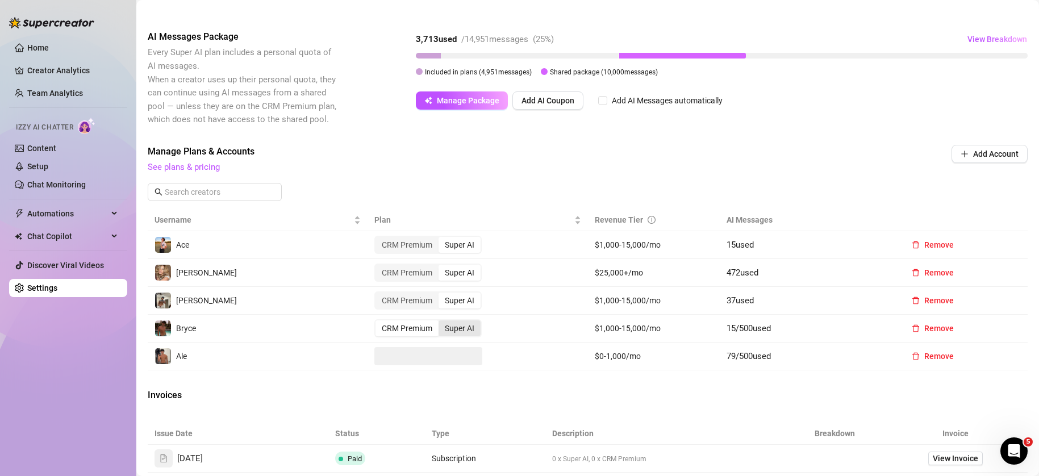
click at [461, 331] on div "Super AI" at bounding box center [460, 328] width 42 height 16
click at [441, 322] on input "Super AI" at bounding box center [441, 322] width 0 height 0
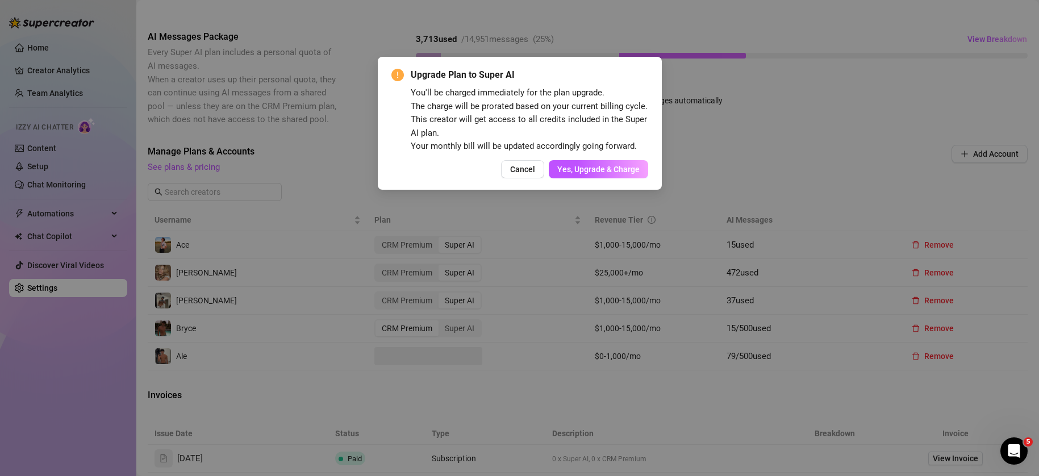
drag, startPoint x: 612, startPoint y: 172, endPoint x: 609, endPoint y: 179, distance: 8.1
click at [612, 172] on span "Yes, Upgrade & Charge" at bounding box center [598, 169] width 82 height 9
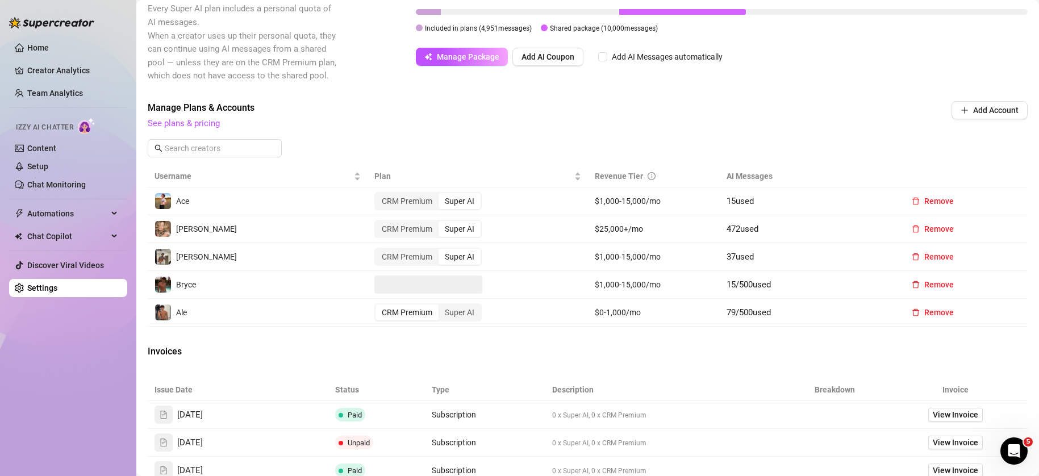
scroll to position [361, 0]
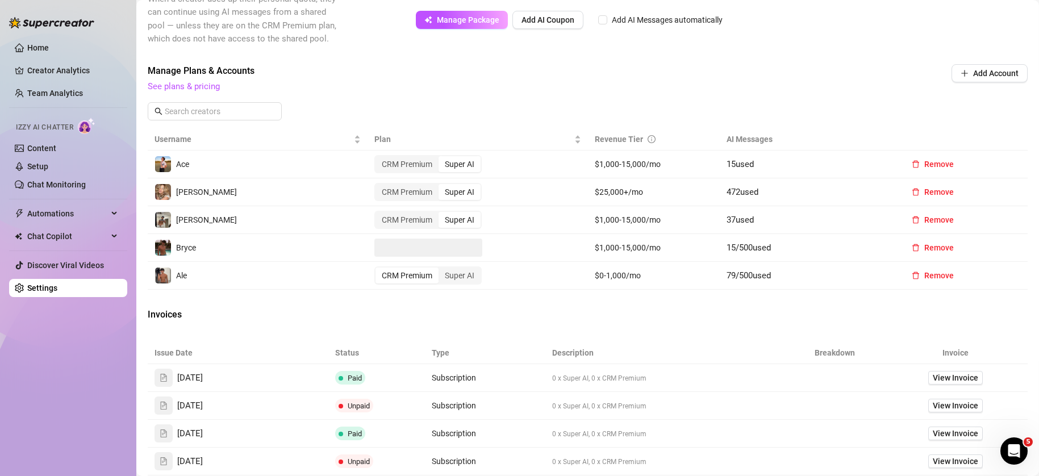
click at [522, 320] on div "Invoices" at bounding box center [588, 316] width 880 height 16
click at [43, 52] on link "Home" at bounding box center [38, 47] width 22 height 9
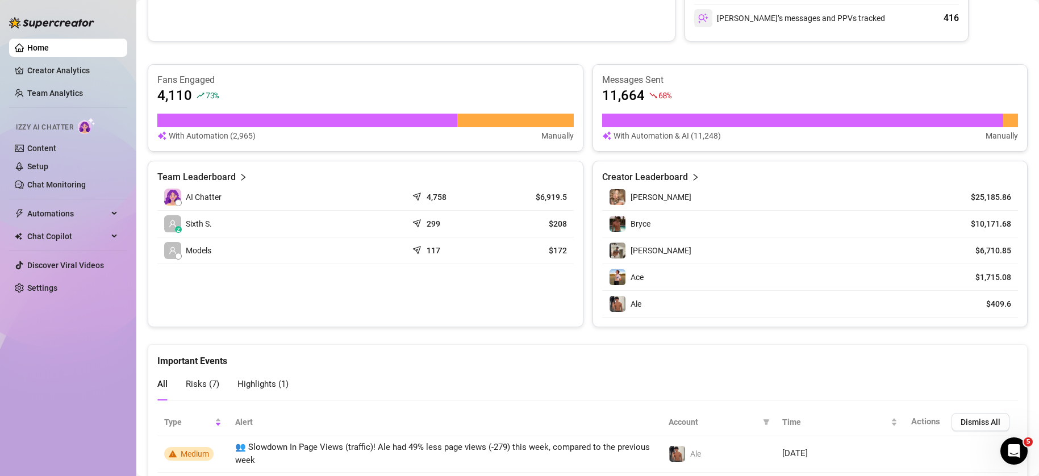
click at [44, 47] on link "Home" at bounding box center [38, 47] width 22 height 9
click at [50, 76] on link "Creator Analytics" at bounding box center [72, 70] width 91 height 18
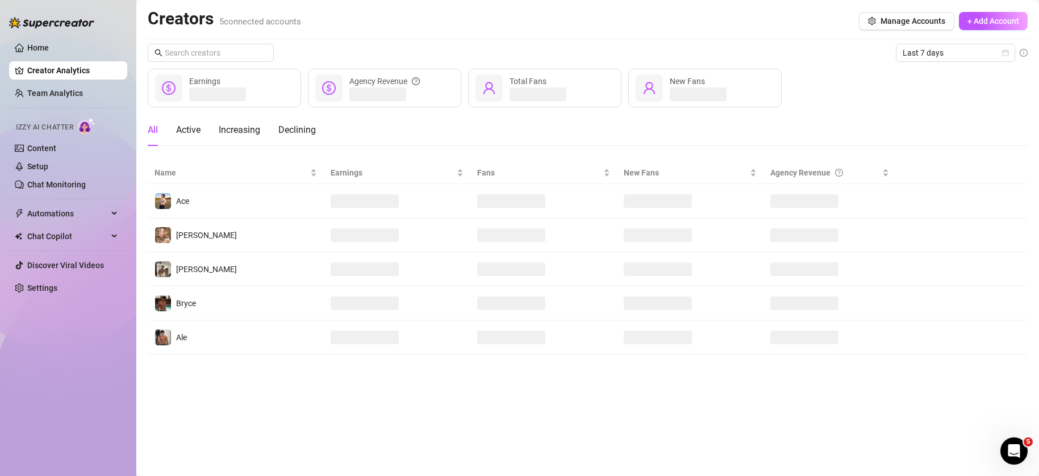
drag, startPoint x: 41, startPoint y: 42, endPoint x: 48, endPoint y: 64, distance: 22.8
click at [41, 43] on link "Home" at bounding box center [38, 47] width 22 height 9
